Goal: Communication & Community: Connect with others

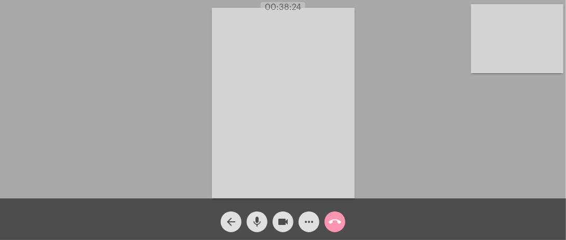
click at [305, 146] on video at bounding box center [283, 103] width 143 height 190
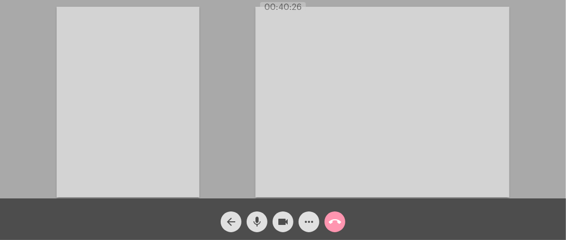
click at [133, 110] on video at bounding box center [128, 102] width 143 height 190
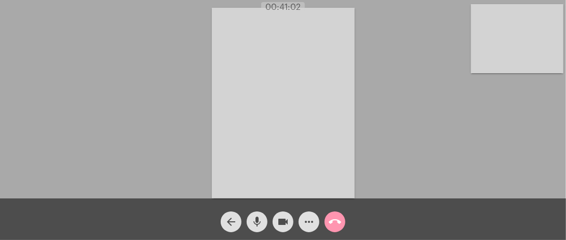
click at [511, 45] on video at bounding box center [517, 38] width 92 height 69
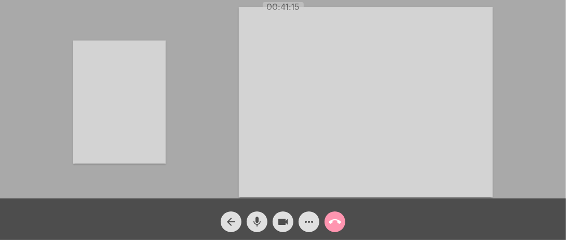
click at [134, 88] on video at bounding box center [119, 101] width 92 height 123
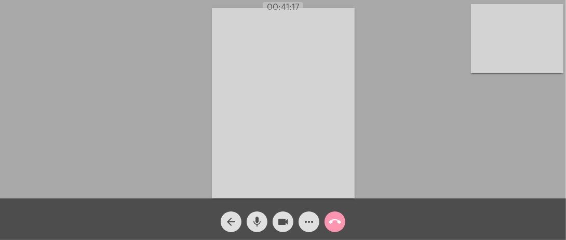
click at [510, 43] on video at bounding box center [517, 38] width 92 height 69
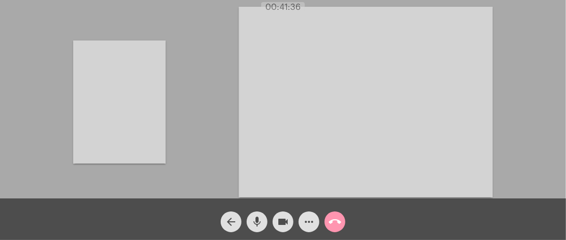
click at [188, 124] on div "Acessando Câmera e Microfone..." at bounding box center [283, 101] width 564 height 198
click at [86, 118] on video at bounding box center [119, 101] width 92 height 123
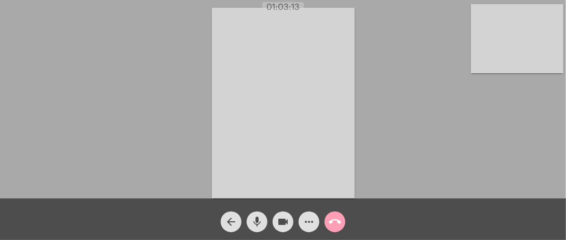
click at [339, 220] on mat-icon "call_end" at bounding box center [335, 221] width 12 height 12
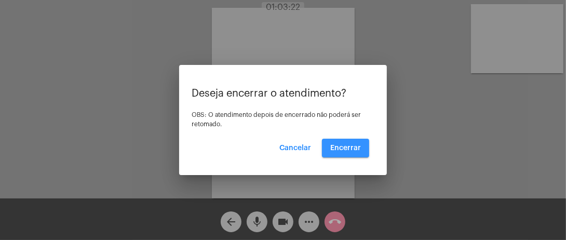
click at [353, 147] on span "Encerrar" at bounding box center [345, 147] width 31 height 7
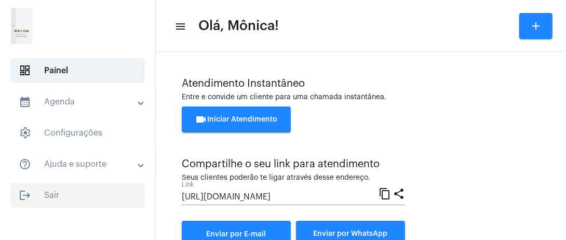
click at [55, 196] on span "logout Sair" at bounding box center [77, 195] width 134 height 25
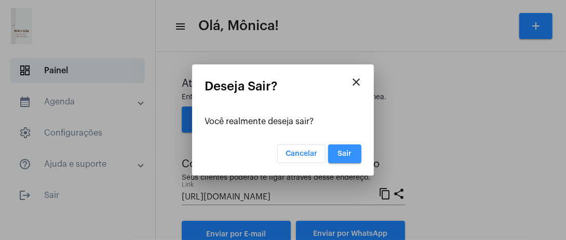
click at [351, 148] on button "Sair" at bounding box center [344, 153] width 33 height 19
